Goal: Register for event/course

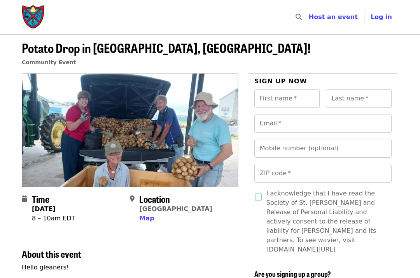
click at [32, 21] on img "Main navigation" at bounding box center [33, 17] width 23 height 25
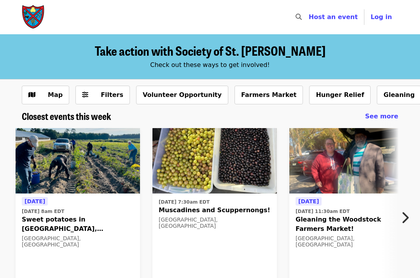
click at [84, 216] on span "Sweet potatoes in [GEOGRAPHIC_DATA], [GEOGRAPHIC_DATA] on [DATE]!" at bounding box center [78, 224] width 112 height 19
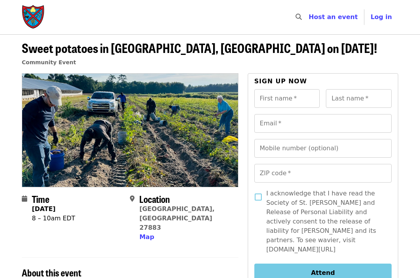
click at [35, 12] on img "Main navigation" at bounding box center [33, 17] width 23 height 25
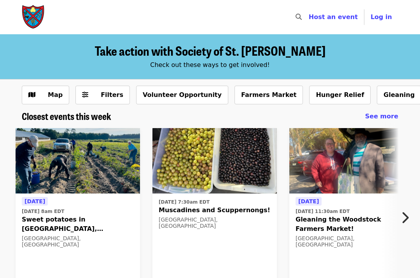
click at [172, 211] on span "Muscadines and Scuppernongs!" at bounding box center [215, 209] width 112 height 9
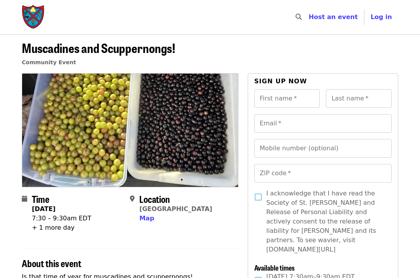
click at [139, 221] on span "Map" at bounding box center [146, 217] width 15 height 7
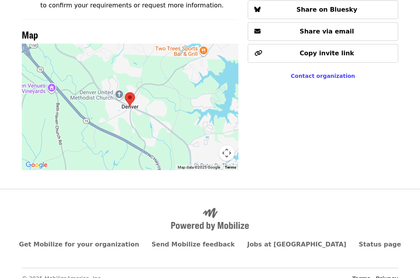
scroll to position [488, 0]
click at [116, 95] on div at bounding box center [130, 107] width 217 height 126
click at [82, 105] on div at bounding box center [130, 107] width 217 height 126
click at [51, 84] on div at bounding box center [130, 107] width 217 height 126
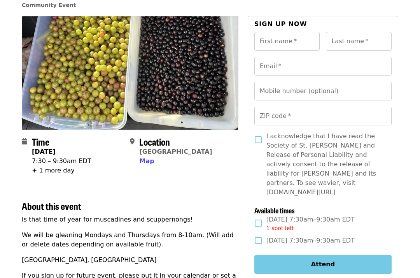
scroll to position [0, 0]
